Goal: Find specific page/section: Find specific page/section

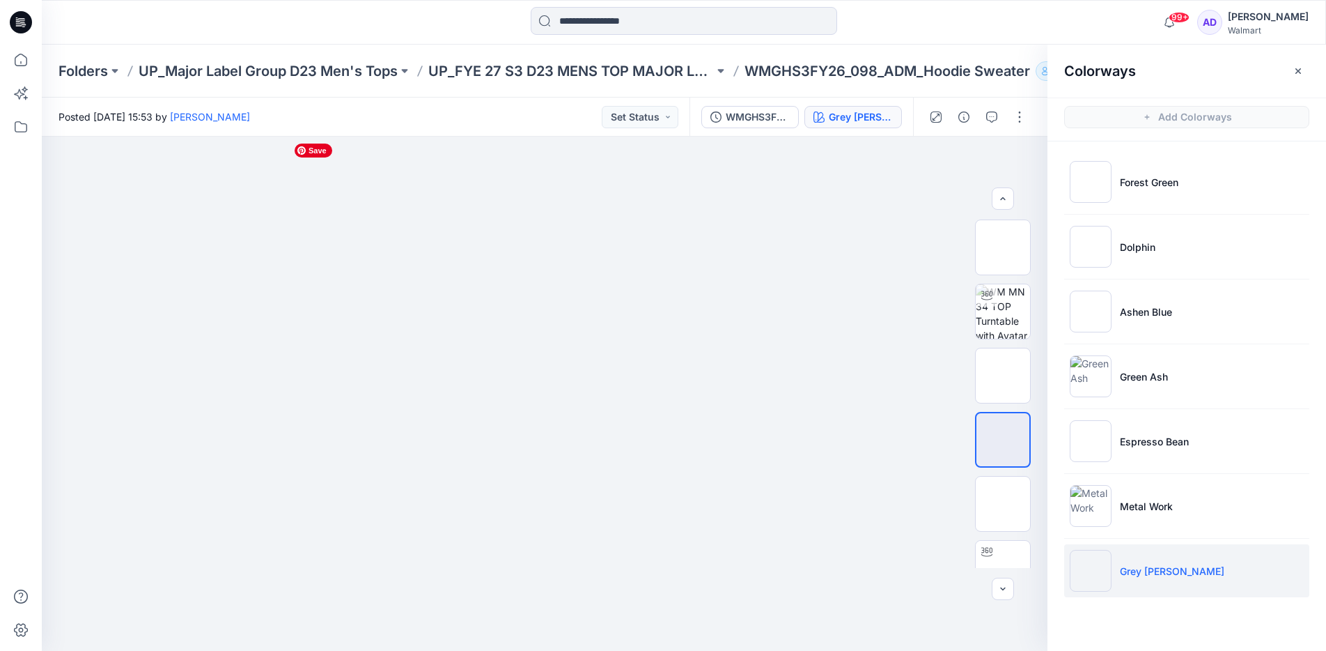
scroll to position [99, 0]
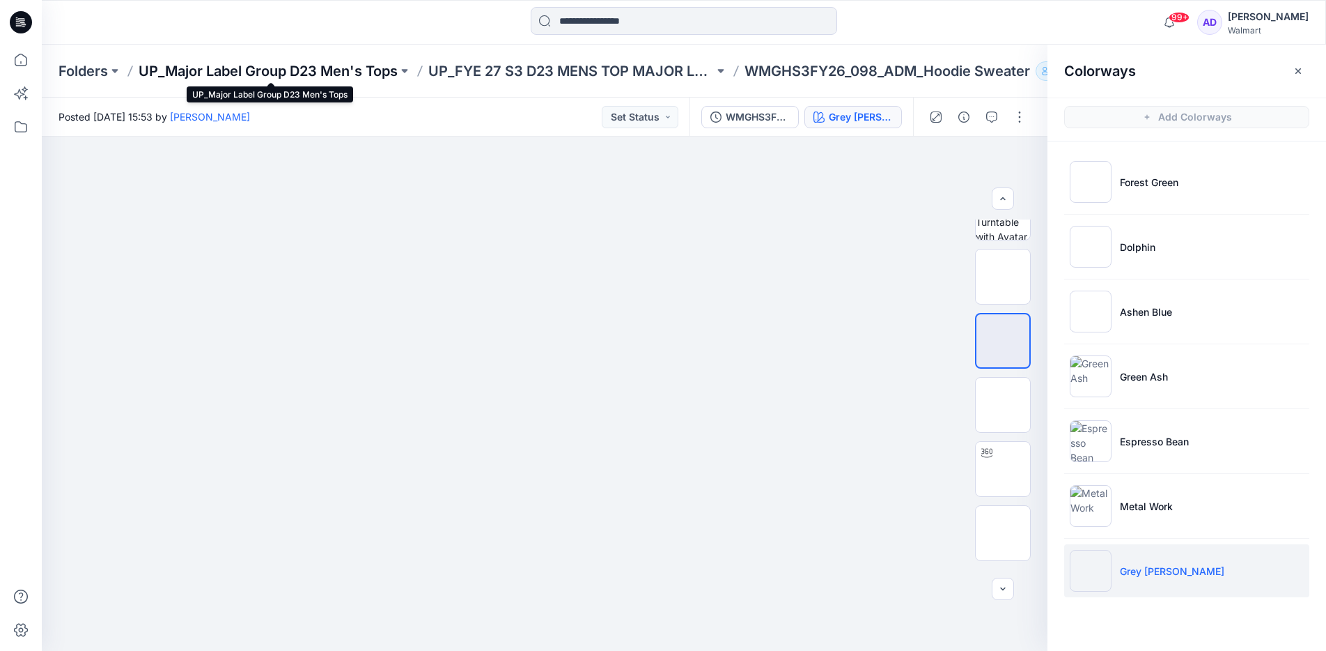
click at [221, 76] on p "UP_Major Label Group D23 Men's Tops" at bounding box center [268, 71] width 259 height 20
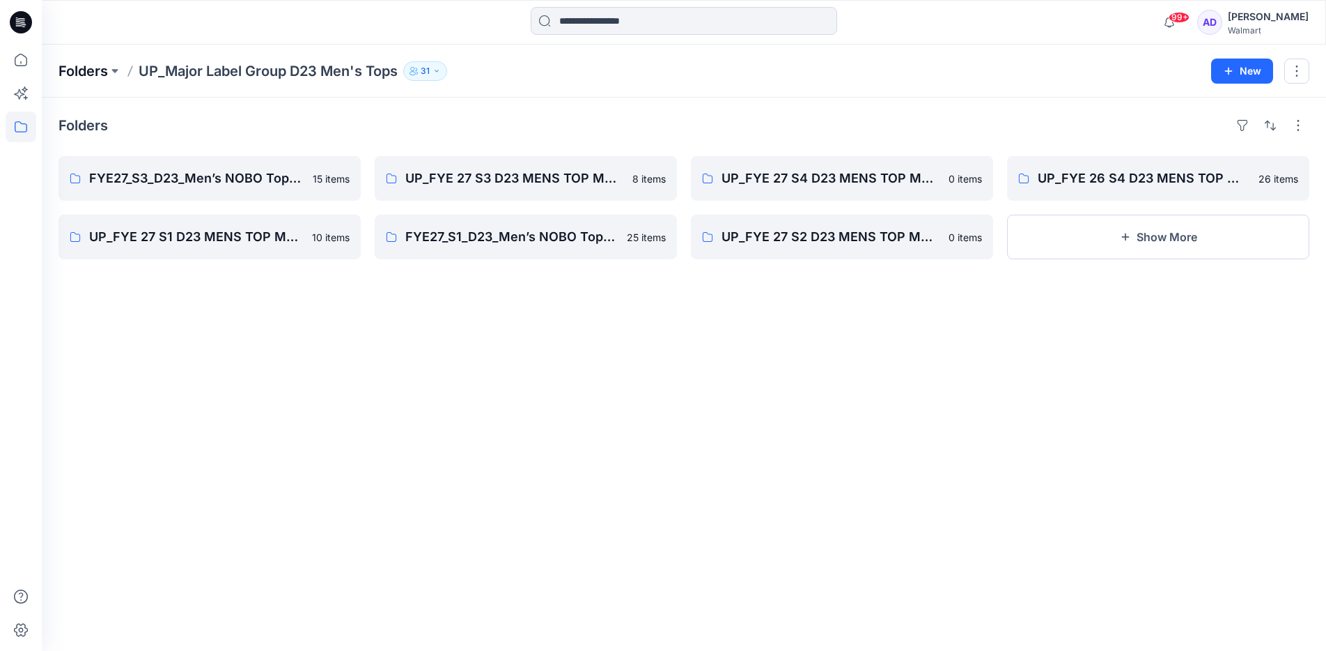
click at [108, 70] on p "Folders" at bounding box center [83, 71] width 49 height 20
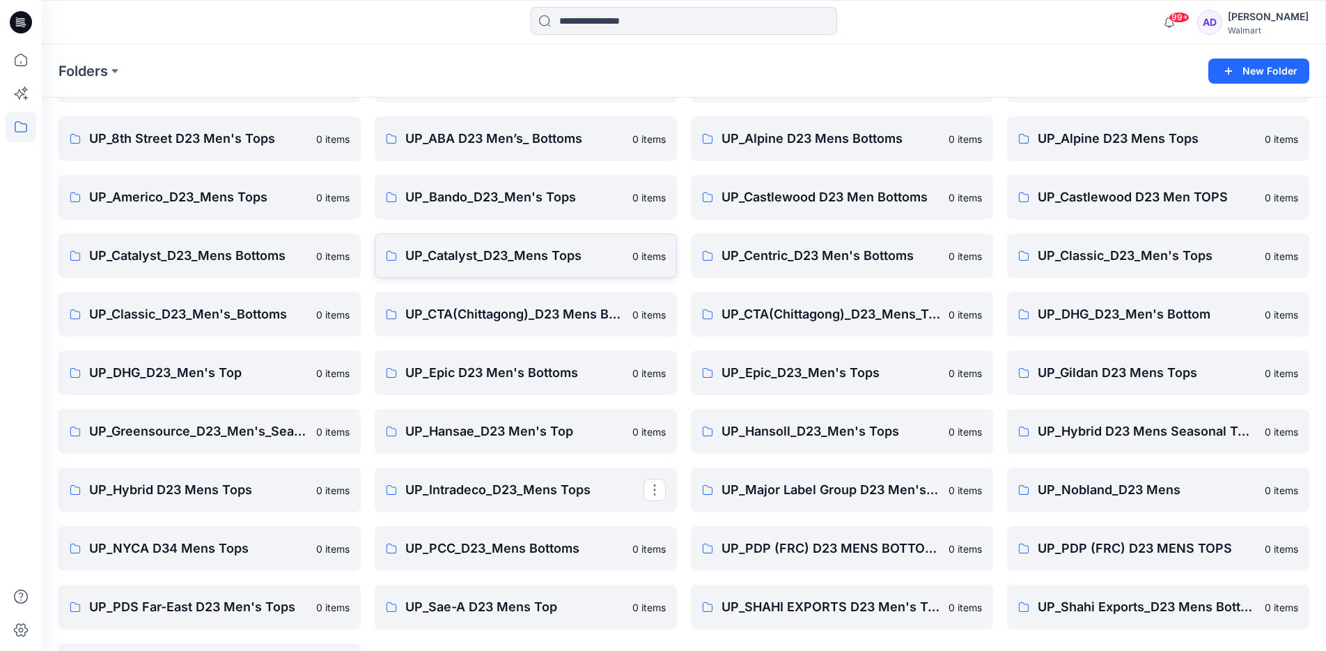
scroll to position [266, 0]
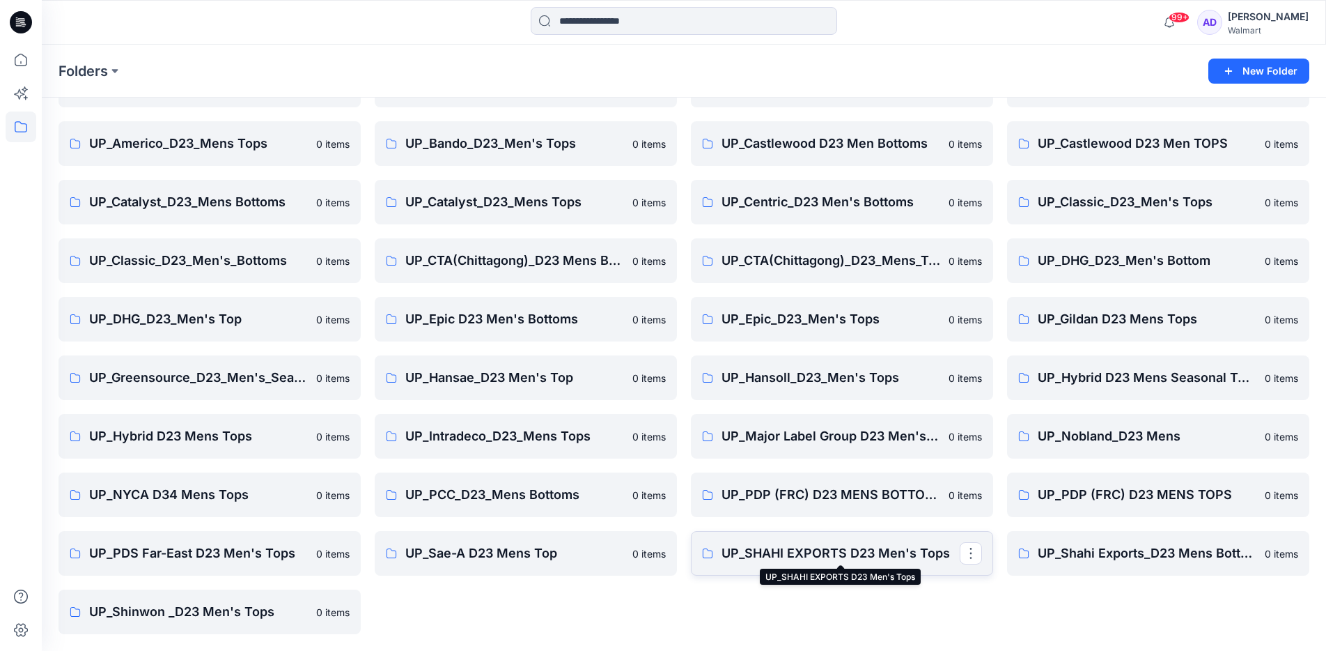
click at [819, 543] on p "UP_SHAHI EXPORTS D23 Men's Tops" at bounding box center [841, 553] width 238 height 20
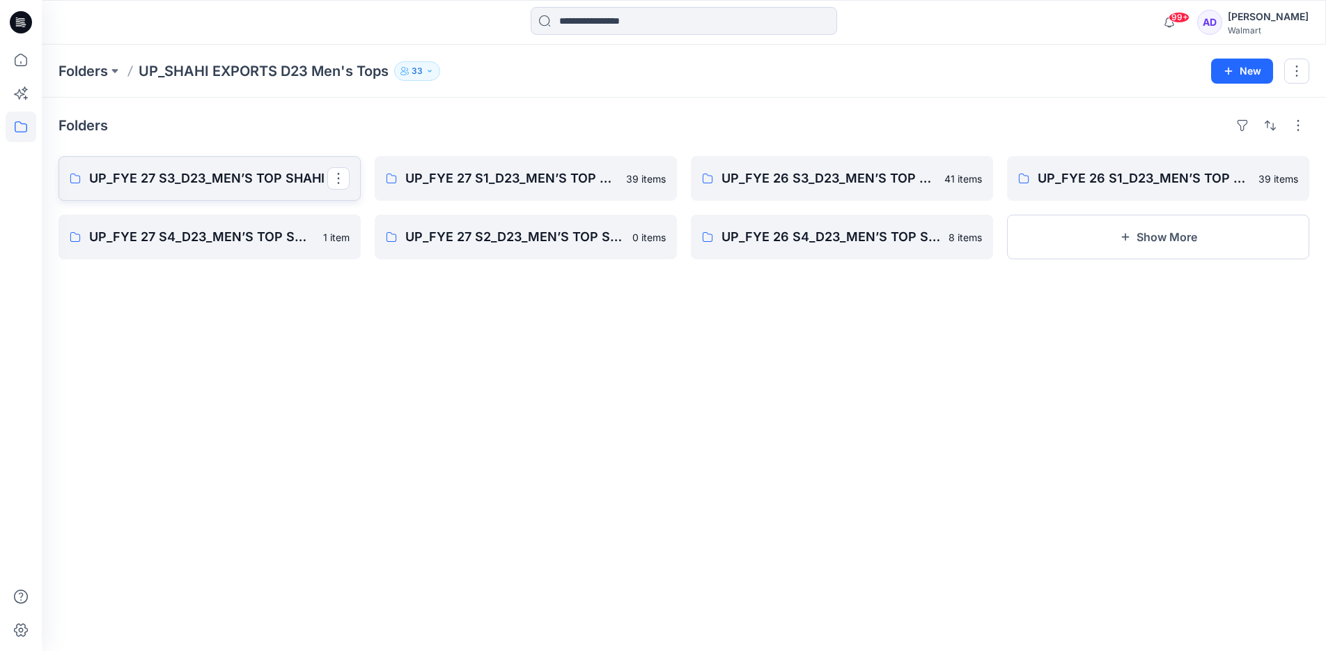
click at [279, 182] on p "UP_FYE 27 S3_D23_MEN’S TOP SHAHI" at bounding box center [208, 179] width 238 height 20
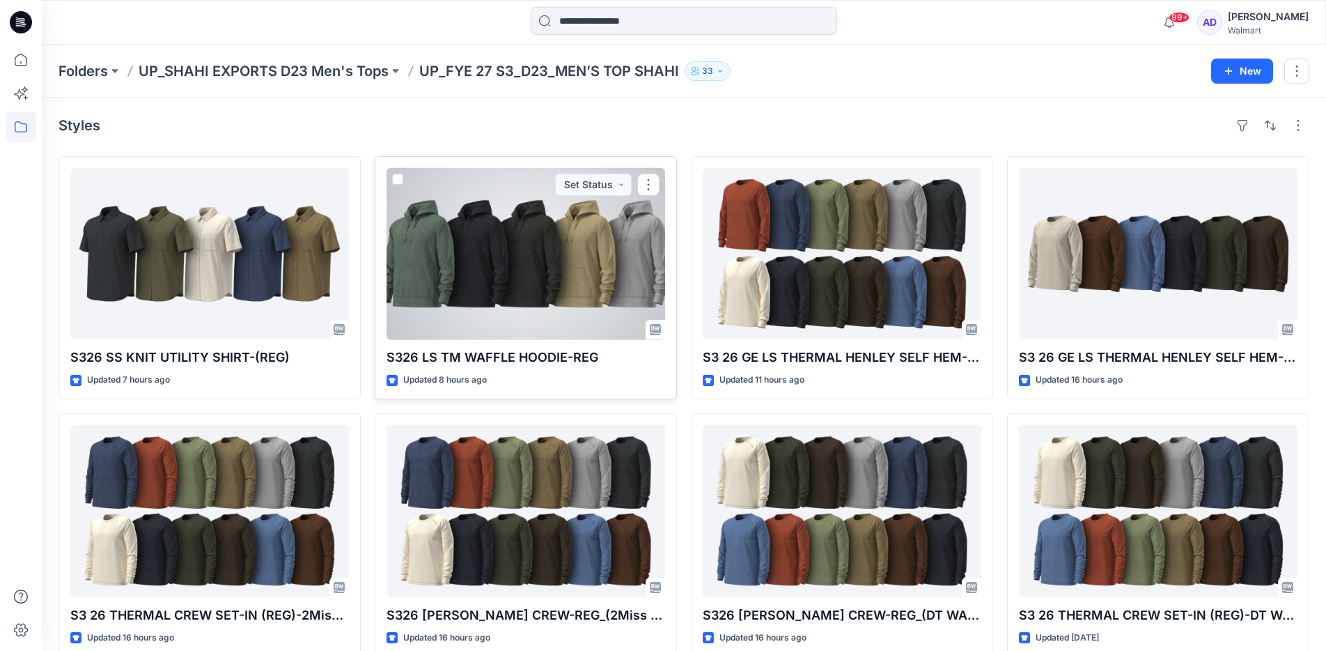
click at [467, 218] on div at bounding box center [526, 253] width 279 height 171
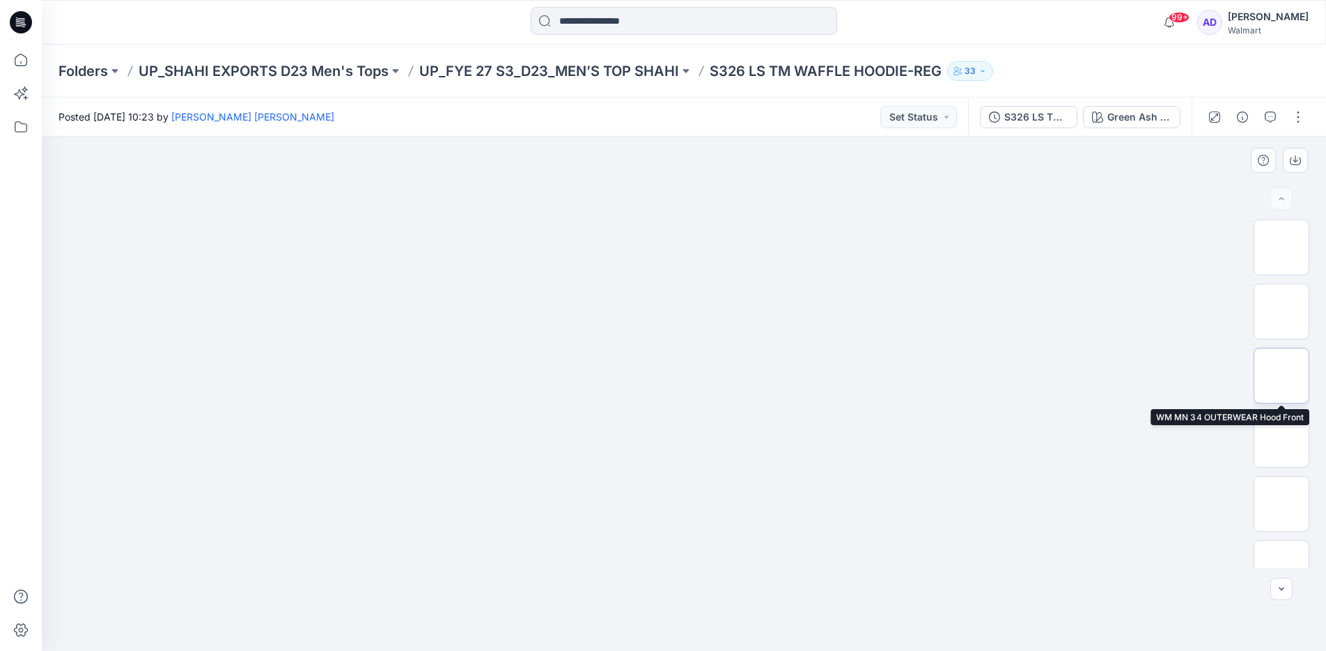
click at [1282, 375] on img at bounding box center [1282, 375] width 0 height 0
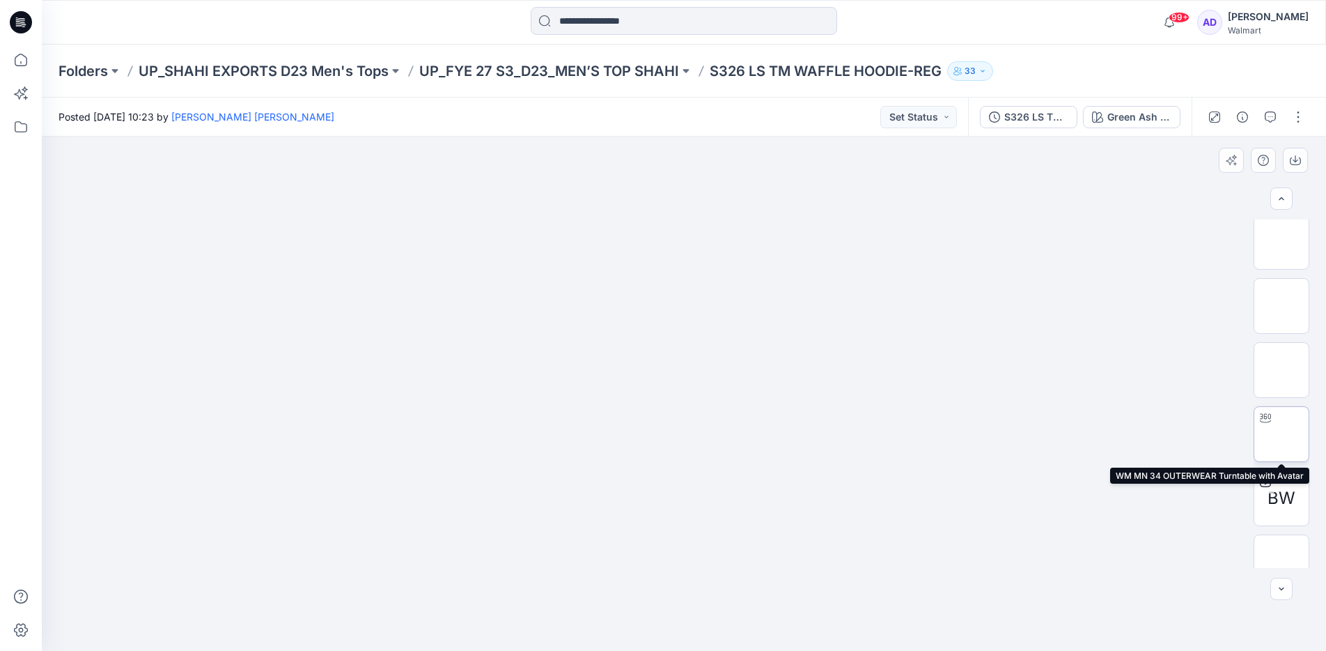
click at [1282, 434] on img at bounding box center [1282, 434] width 0 height 0
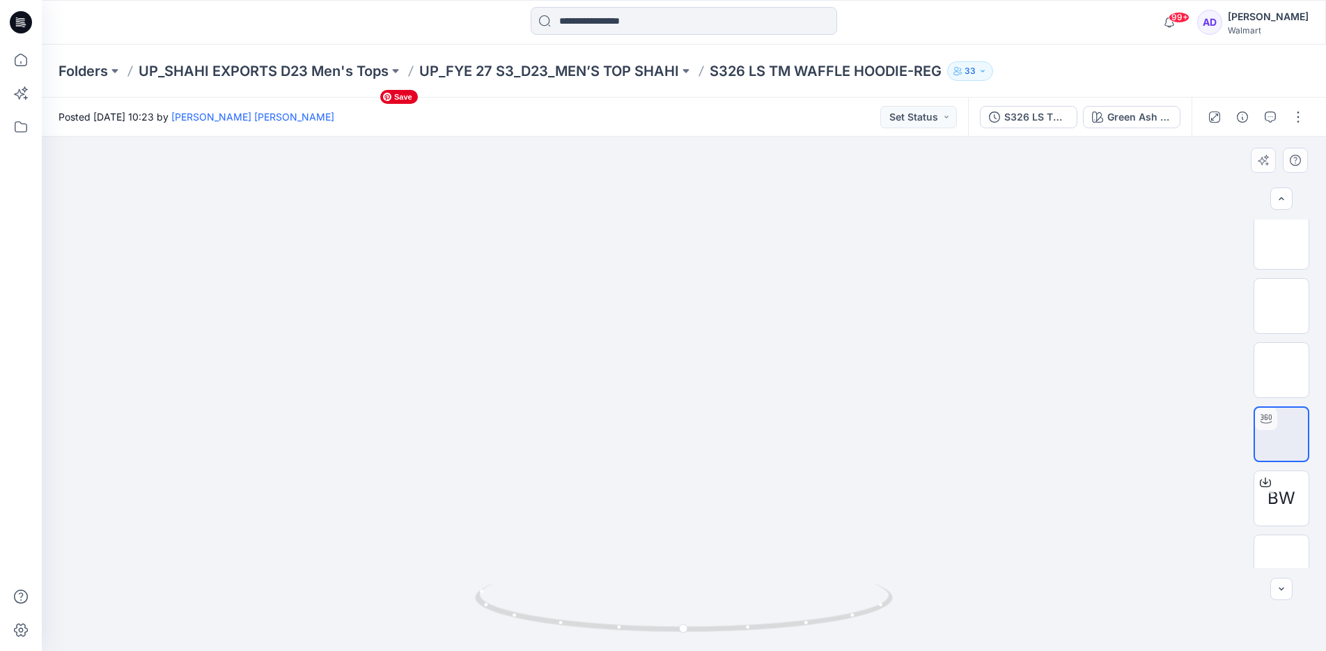
drag, startPoint x: 701, startPoint y: 250, endPoint x: 701, endPoint y: 357, distance: 107.3
drag, startPoint x: 868, startPoint y: 609, endPoint x: 525, endPoint y: 582, distance: 344.4
click at [525, 583] on icon at bounding box center [685, 609] width 421 height 52
drag, startPoint x: 884, startPoint y: 607, endPoint x: 794, endPoint y: 623, distance: 91.4
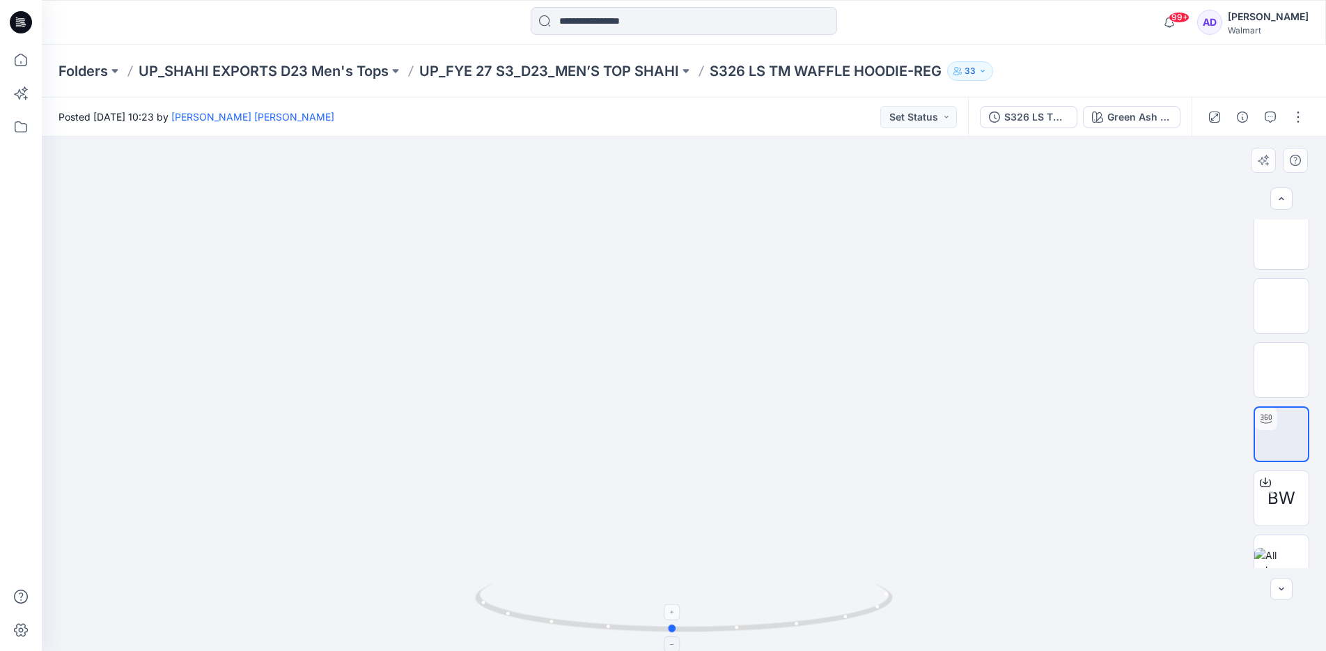
click at [798, 623] on icon at bounding box center [685, 609] width 421 height 52
click at [1282, 370] on img at bounding box center [1282, 370] width 0 height 0
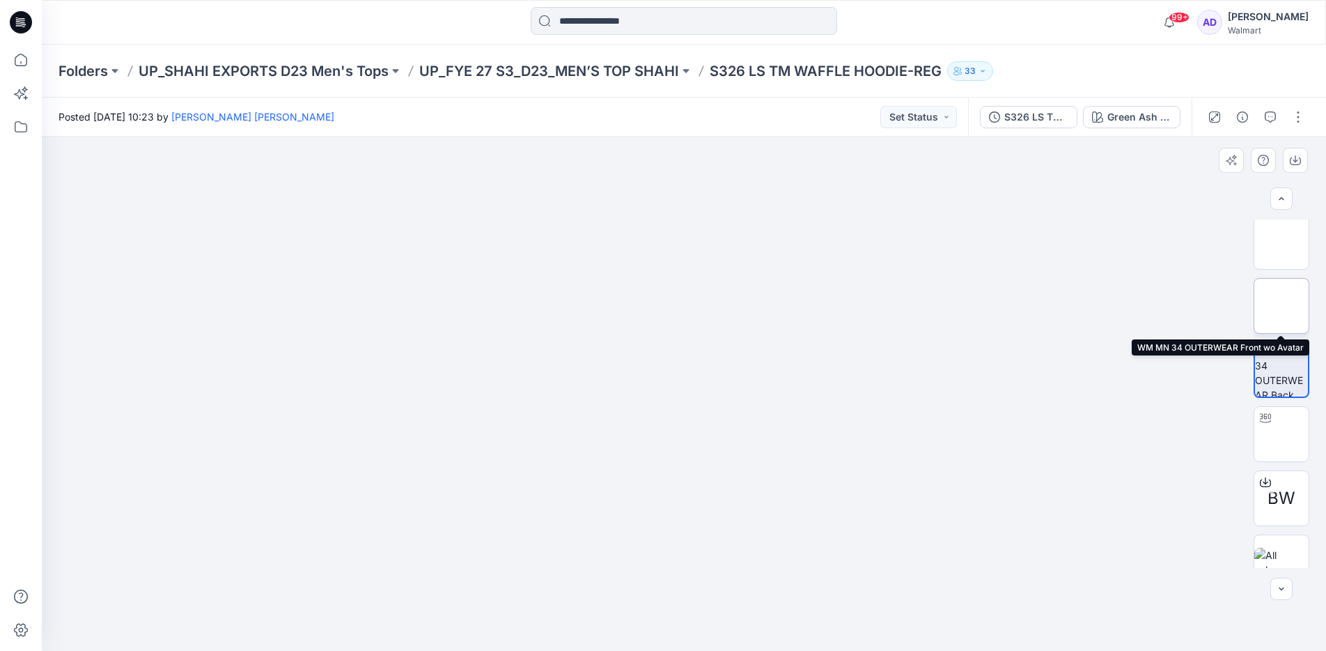
click at [1282, 306] on img at bounding box center [1282, 306] width 0 height 0
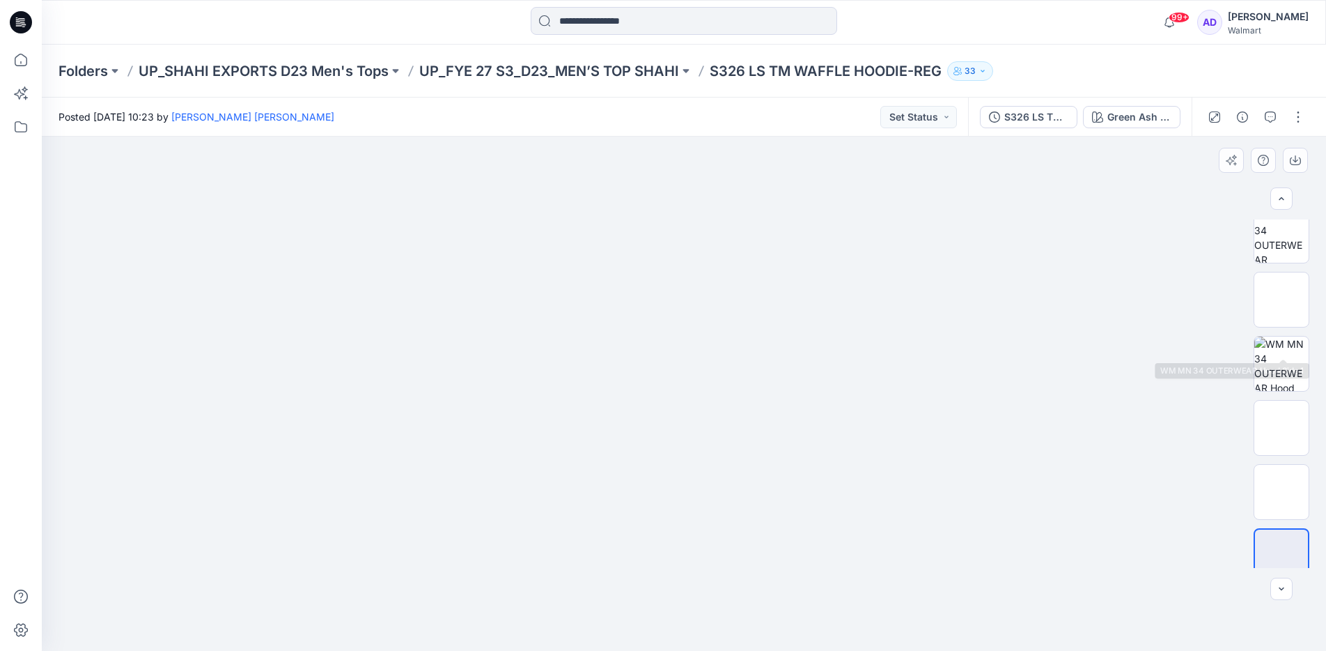
scroll to position [0, 0]
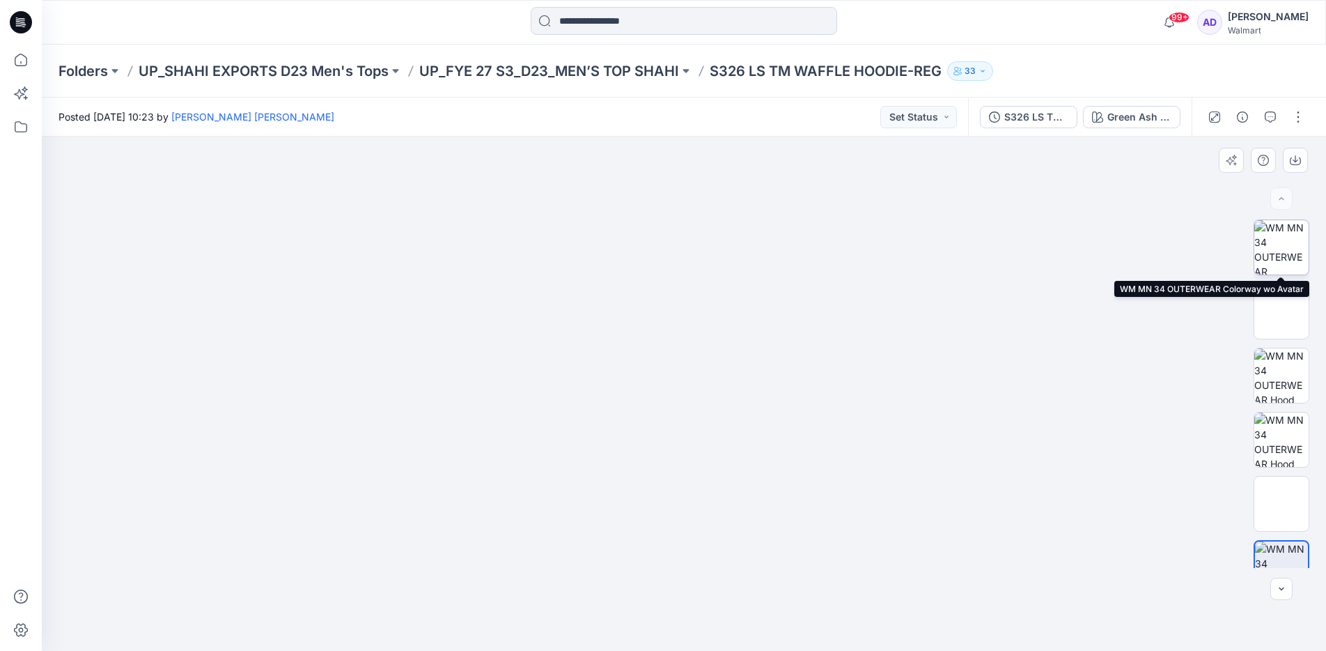
click at [1275, 269] on img at bounding box center [1282, 247] width 54 height 54
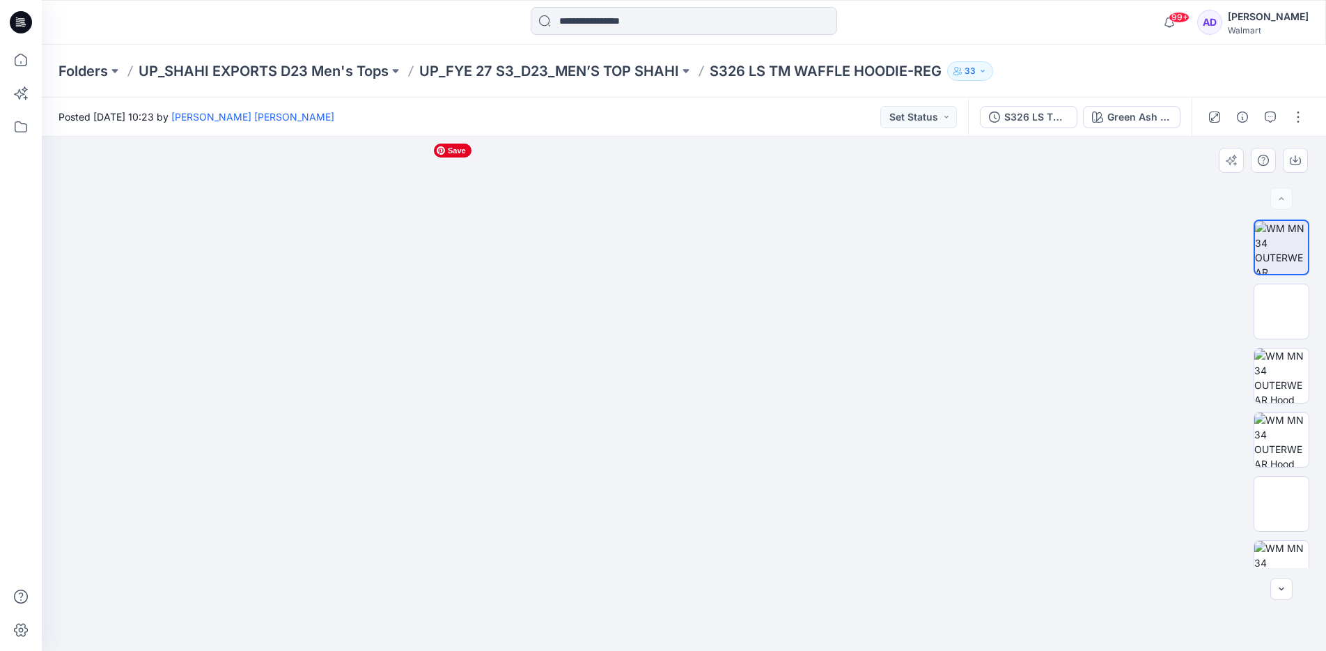
drag, startPoint x: 732, startPoint y: 296, endPoint x: 733, endPoint y: 371, distance: 74.5
click at [733, 126] on img at bounding box center [684, 126] width 682 height 0
click at [1298, 160] on icon "button" at bounding box center [1295, 160] width 11 height 11
click at [1229, 224] on div at bounding box center [684, 394] width 1284 height 514
click at [1145, 121] on div "Green Ash With Black Neps" at bounding box center [1140, 116] width 64 height 15
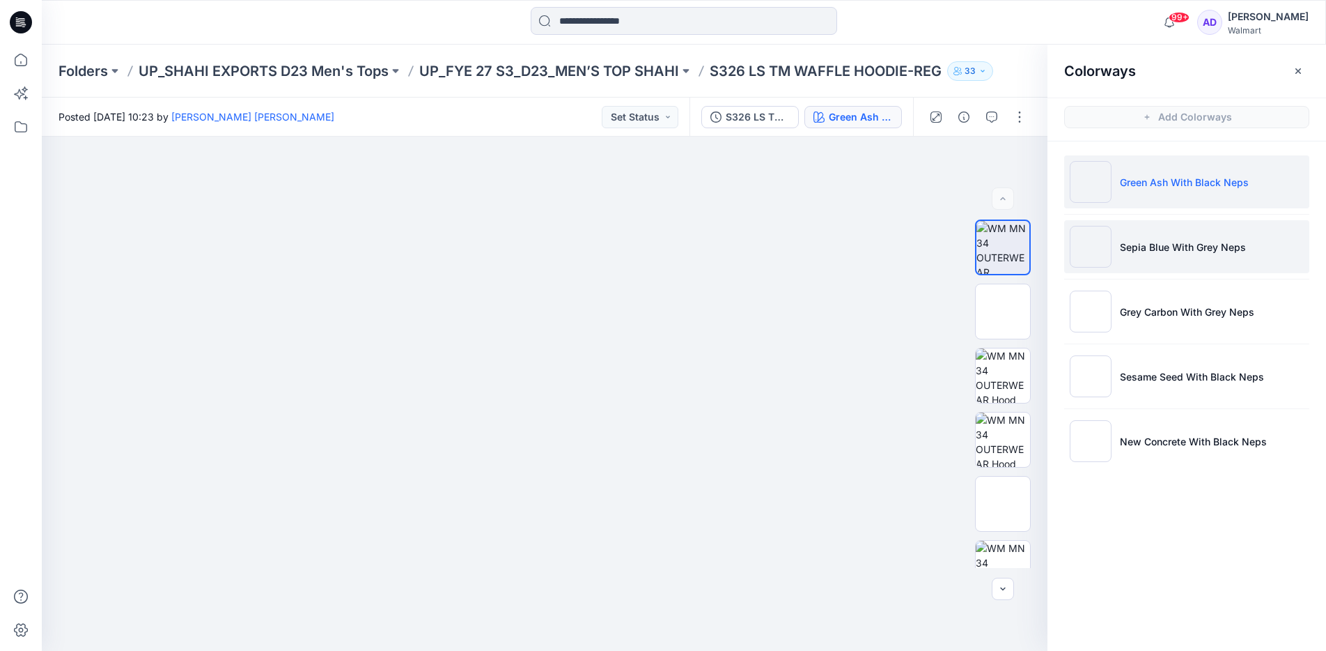
click at [1152, 257] on li "Sepia Blue With Grey Neps" at bounding box center [1186, 246] width 245 height 53
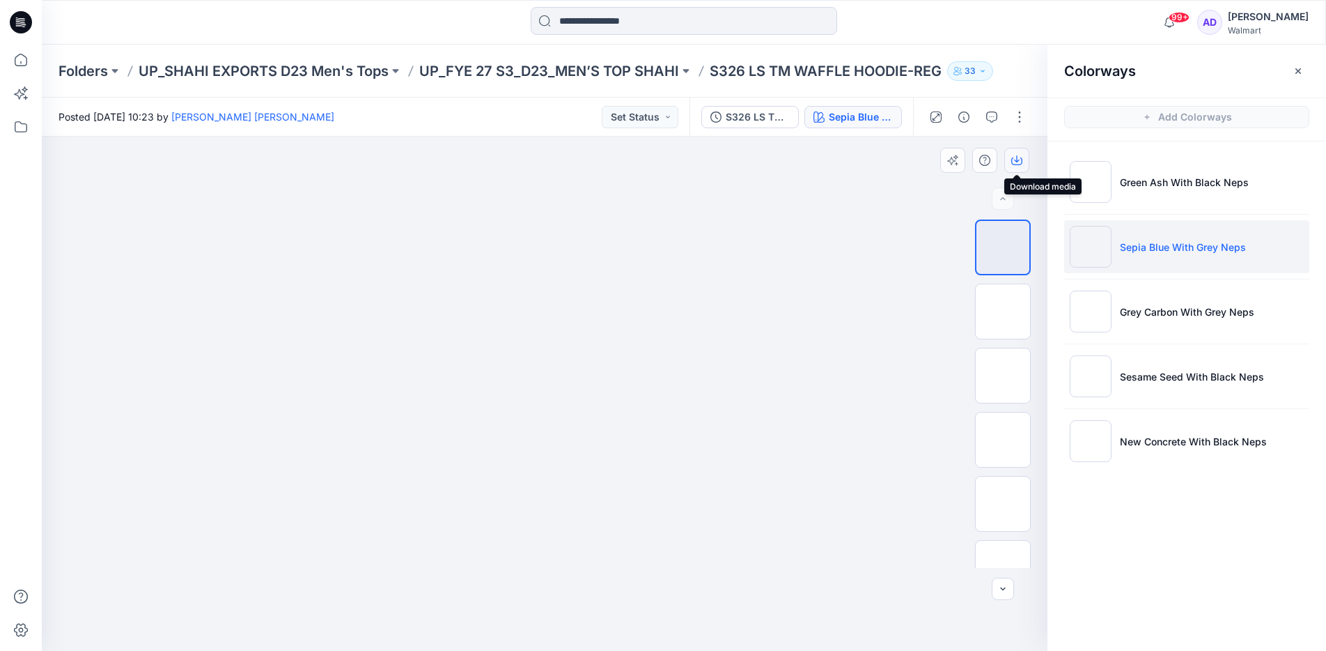
click at [1023, 167] on button "button" at bounding box center [1016, 160] width 25 height 25
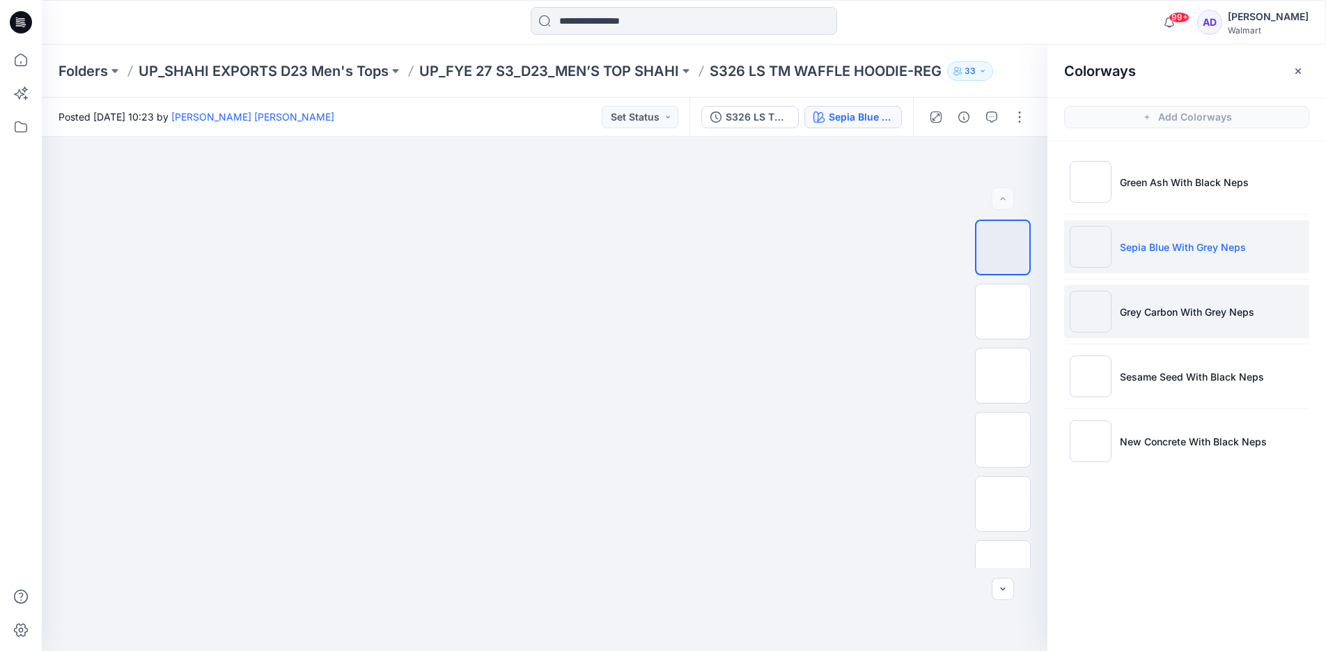
click at [1117, 304] on li "Grey Carbon With Grey Neps" at bounding box center [1186, 311] width 245 height 53
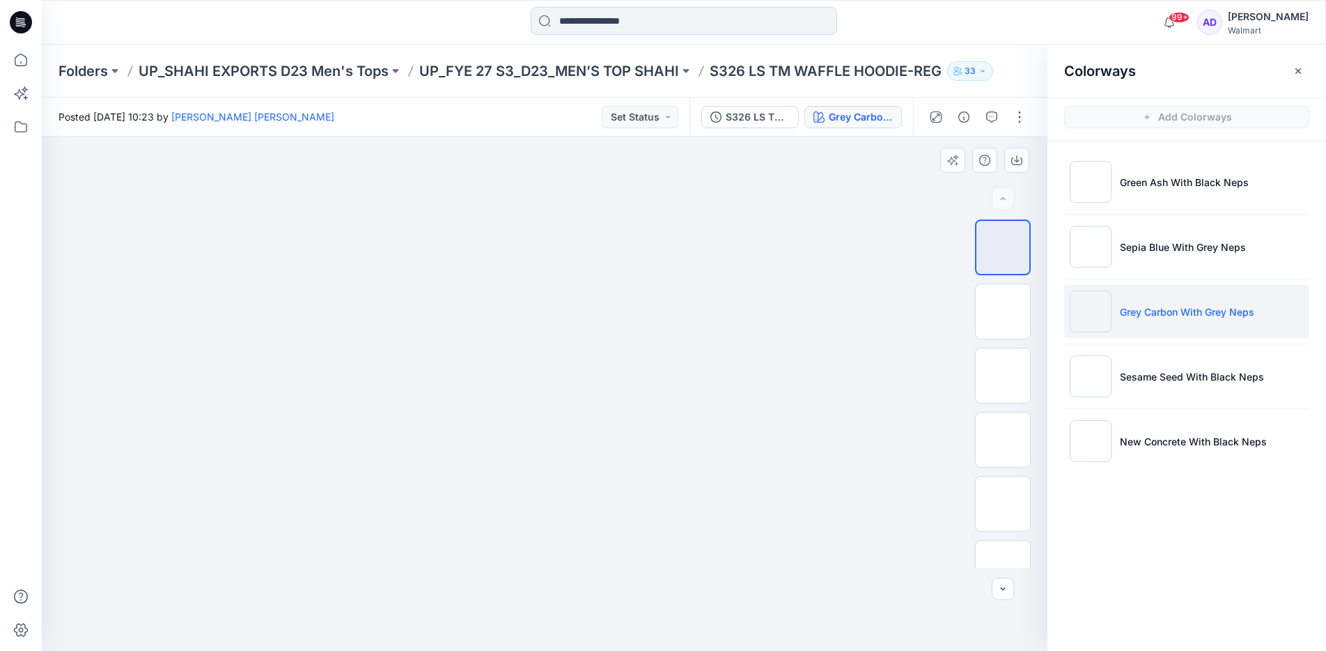
click at [1028, 173] on div at bounding box center [545, 394] width 1006 height 514
click at [1025, 166] on button "button" at bounding box center [1016, 160] width 25 height 25
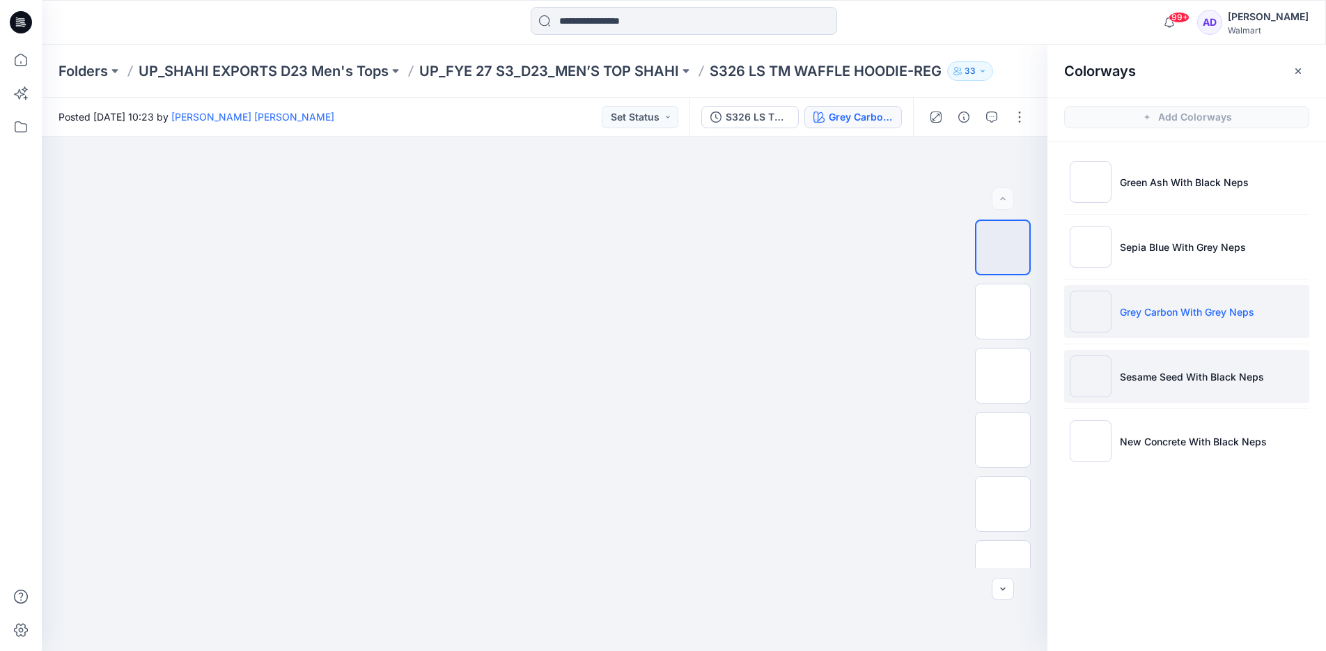
click at [1149, 374] on p "Sesame Seed With Black Neps" at bounding box center [1192, 376] width 144 height 15
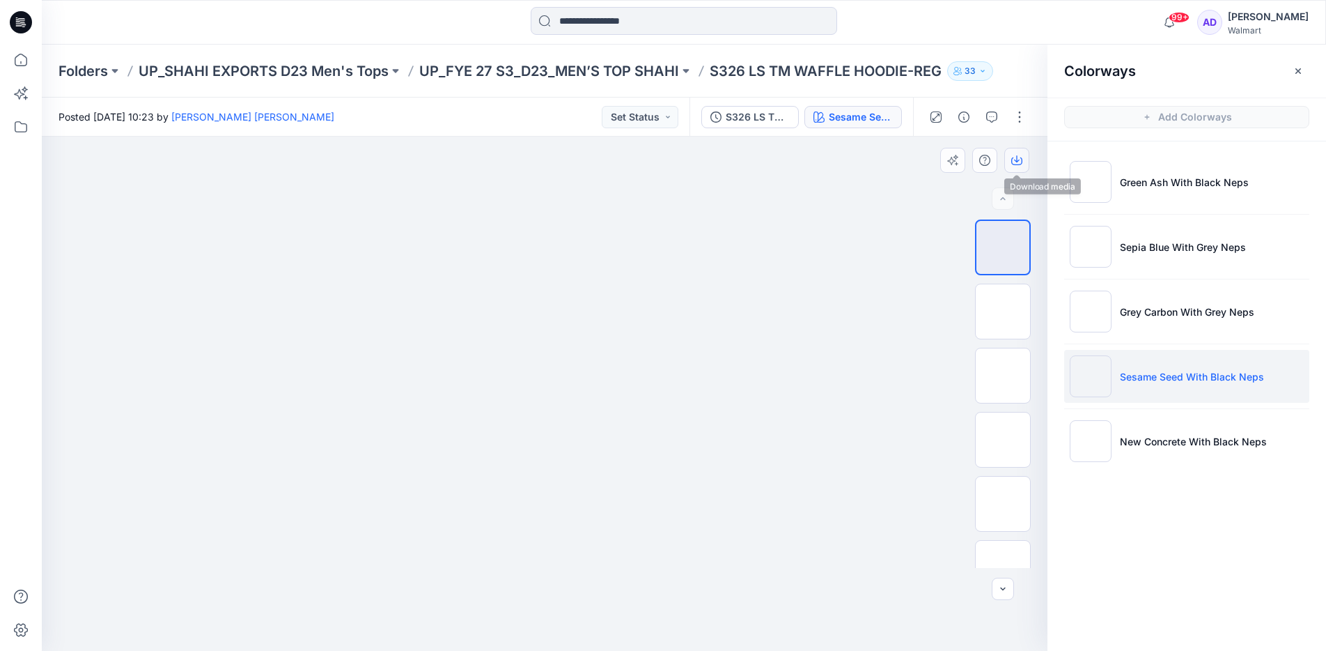
click at [1013, 166] on button "button" at bounding box center [1016, 160] width 25 height 25
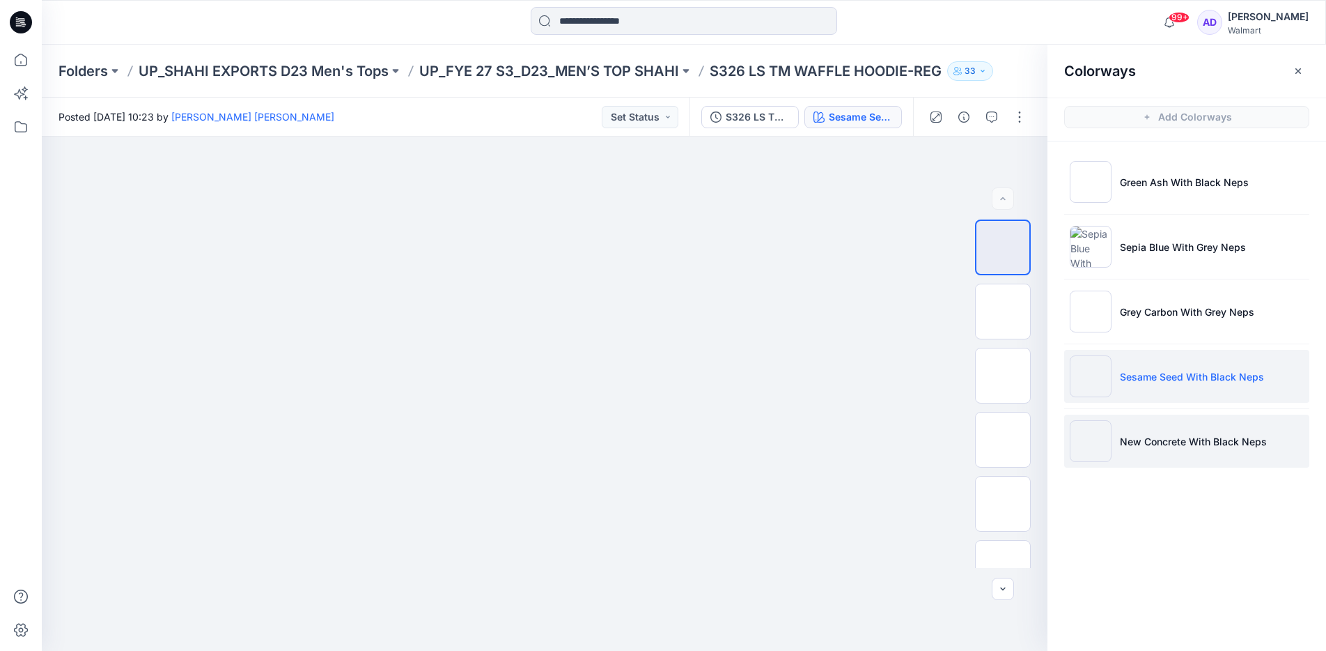
click at [1144, 424] on li "New Concrete With Black Neps" at bounding box center [1186, 440] width 245 height 53
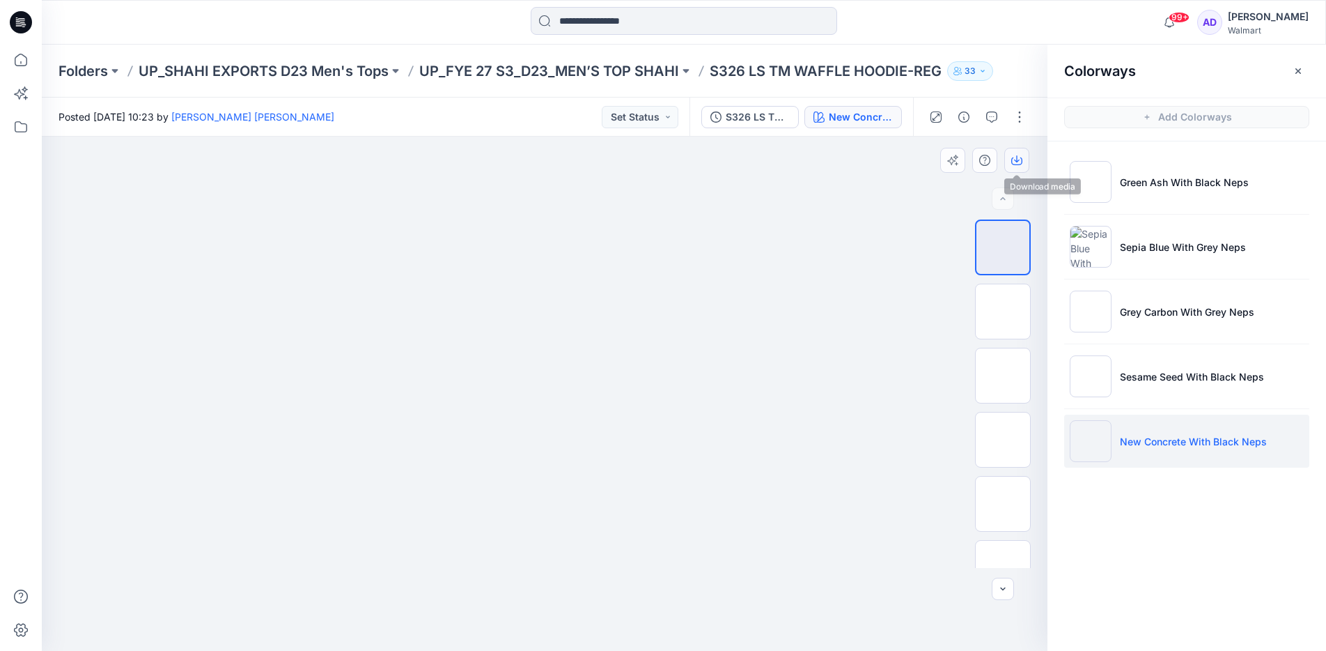
click at [1018, 165] on icon "button" at bounding box center [1016, 160] width 11 height 11
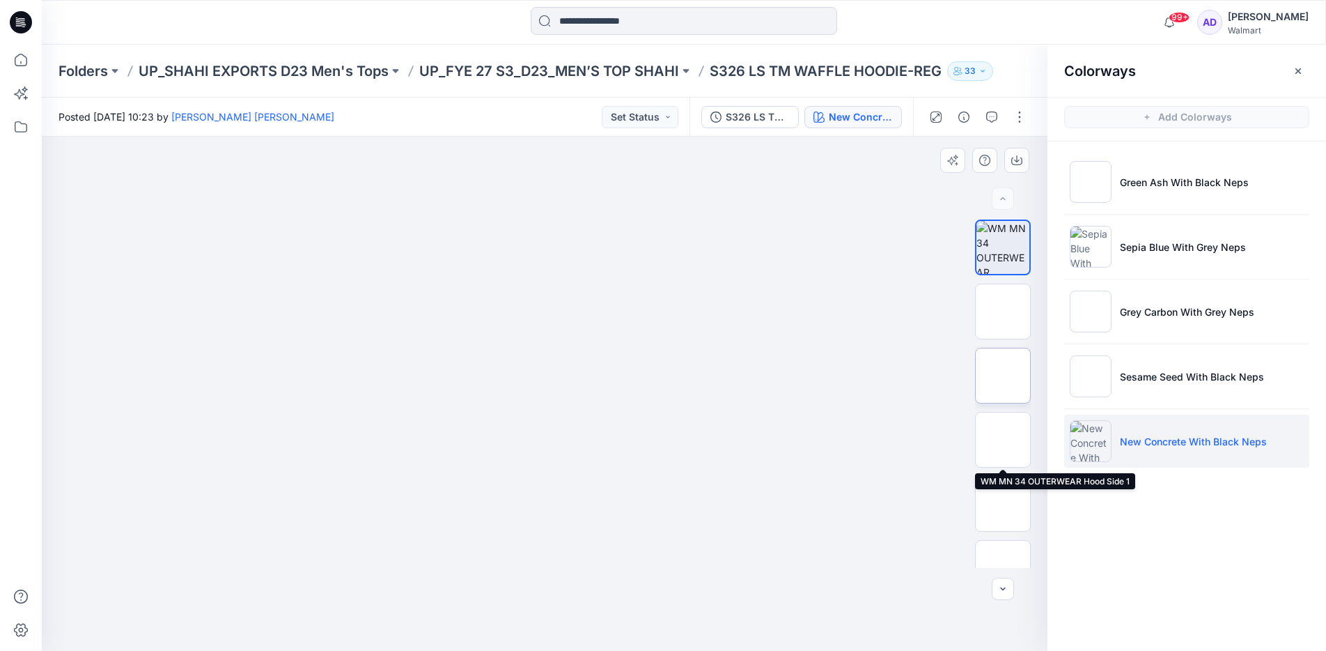
click at [1003, 375] on img at bounding box center [1003, 375] width 0 height 0
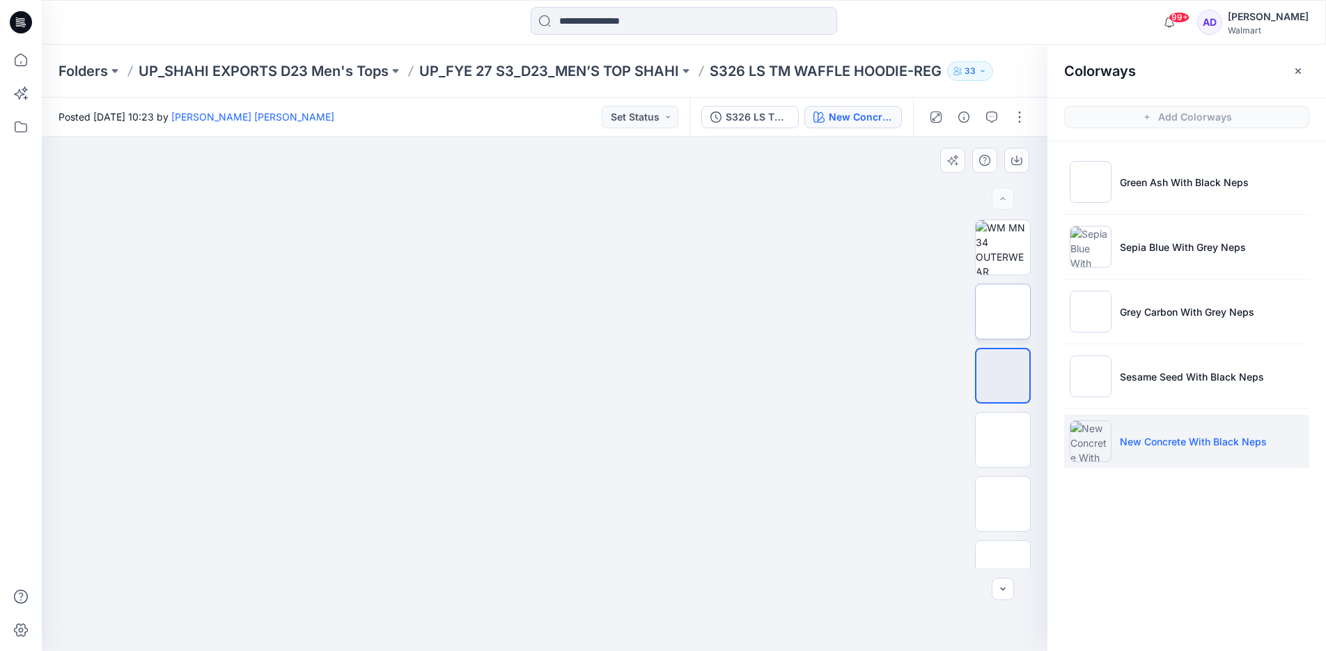
click at [1003, 311] on img at bounding box center [1003, 311] width 0 height 0
click at [632, 64] on p "UP_FYE 27 S3_D23_MEN’S TOP SHAHI" at bounding box center [549, 71] width 260 height 20
